Goal: Task Accomplishment & Management: Use online tool/utility

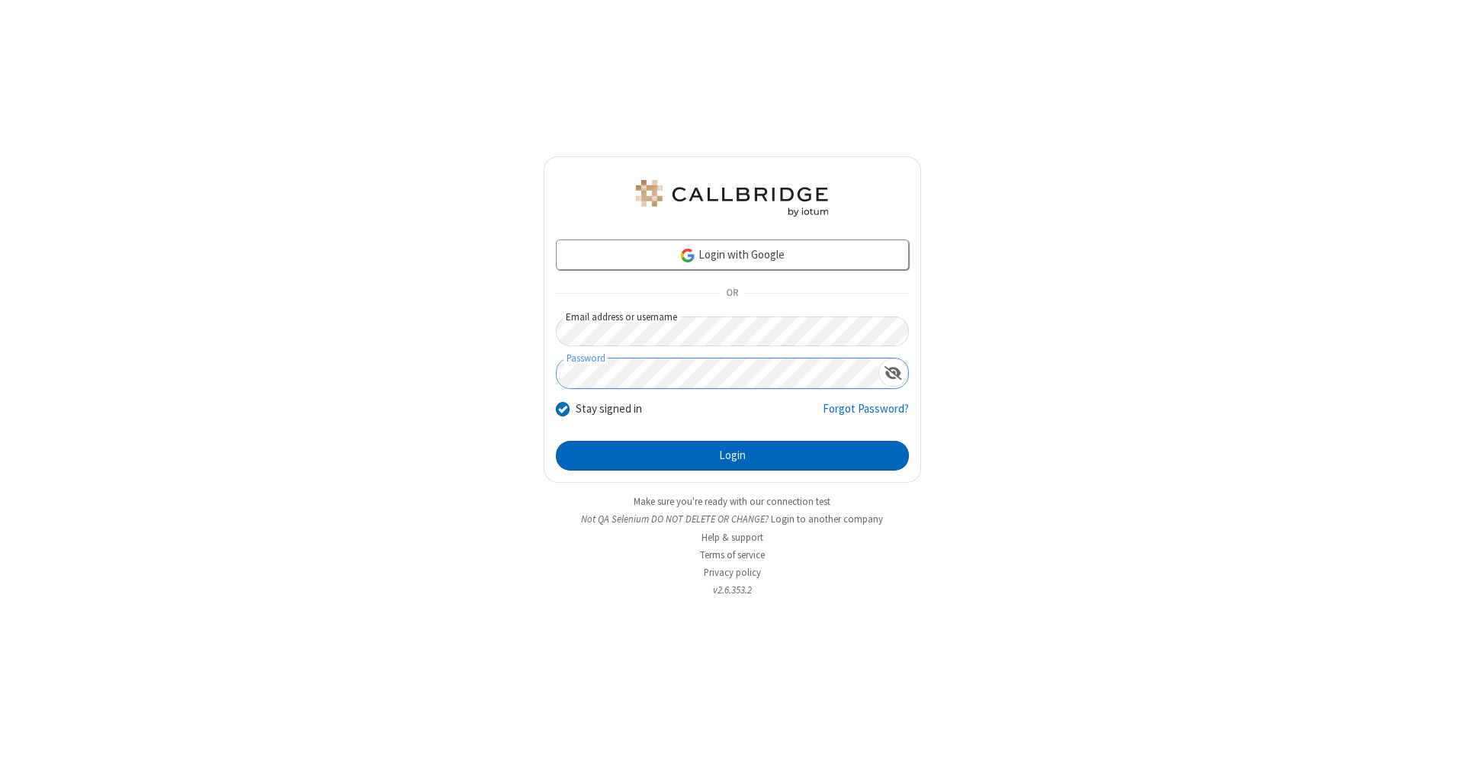
click at [732, 456] on button "Login" at bounding box center [732, 456] width 353 height 31
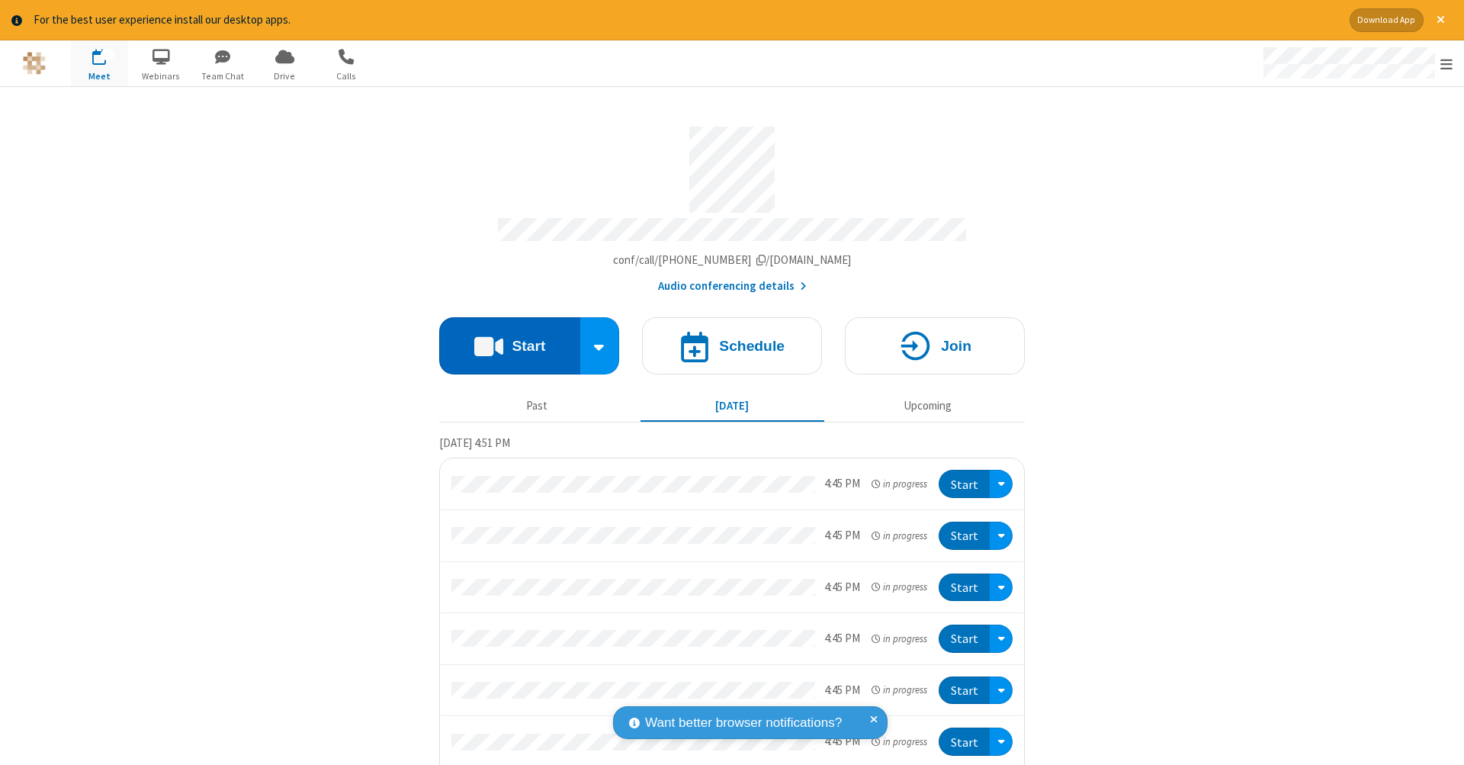
click at [503, 338] on button "Start" at bounding box center [509, 345] width 141 height 57
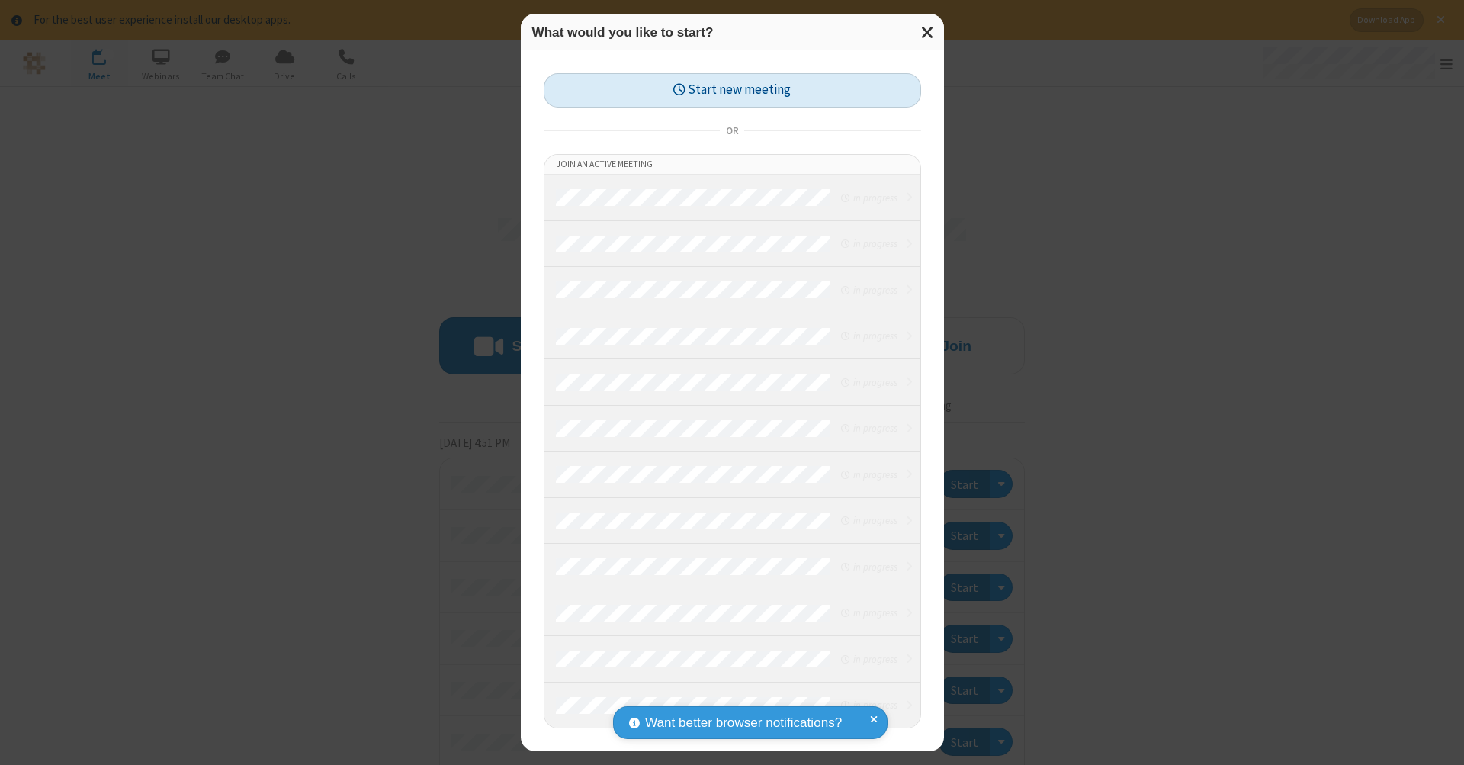
click at [732, 90] on button "Start new meeting" at bounding box center [732, 90] width 377 height 34
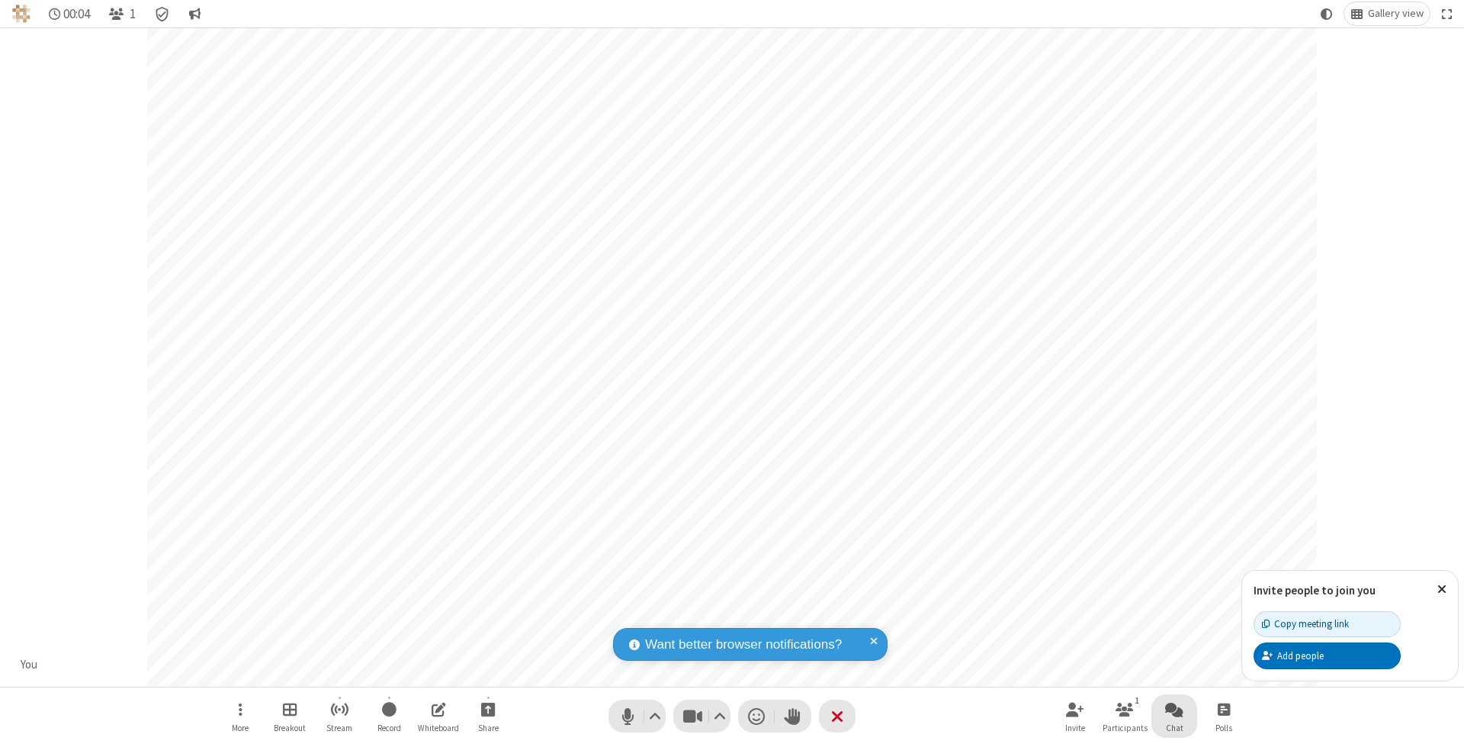
click at [1174, 708] on span "Open chat" at bounding box center [1174, 708] width 18 height 19
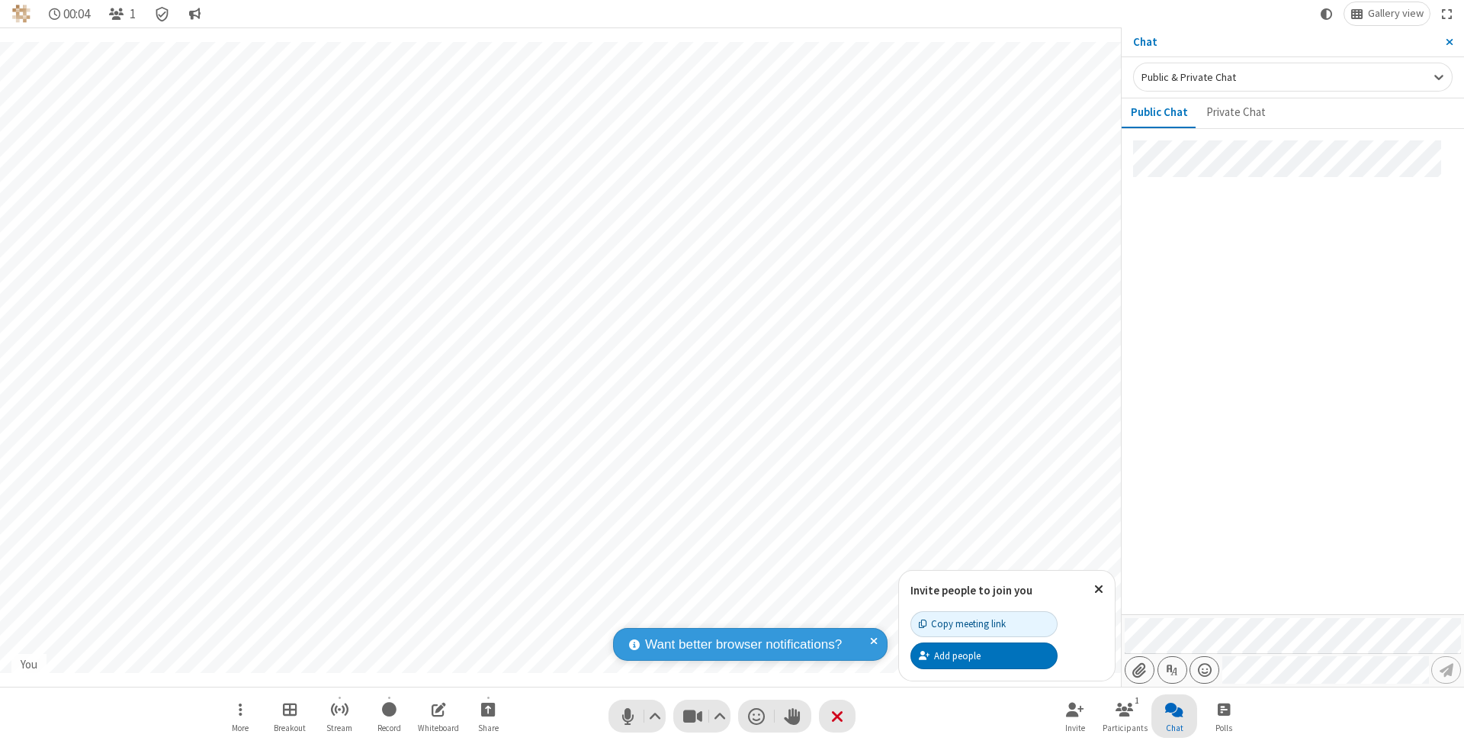
type input "C:\fakepath\doc_test.docx"
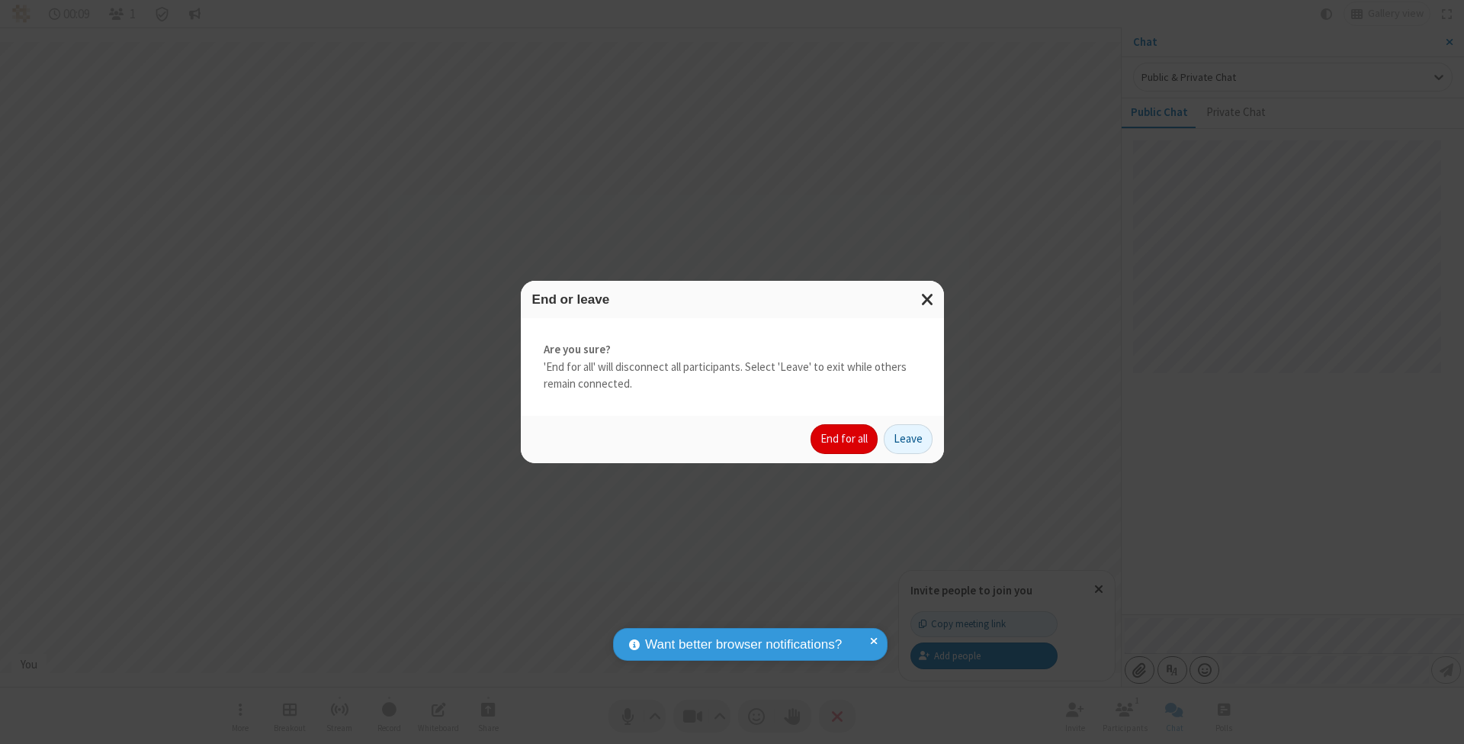
click at [845, 438] on button "End for all" at bounding box center [844, 439] width 67 height 31
